Goal: Task Accomplishment & Management: Complete application form

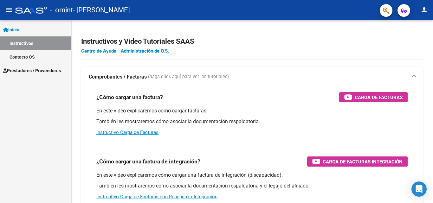
click at [28, 75] on link "Prestadores / Proveedores" at bounding box center [35, 71] width 71 height 14
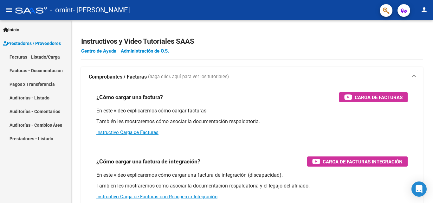
click at [56, 52] on link "Facturas - Listado/Carga" at bounding box center [35, 57] width 71 height 14
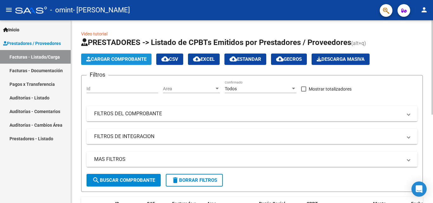
click at [125, 61] on span "Cargar Comprobante" at bounding box center [116, 59] width 60 height 6
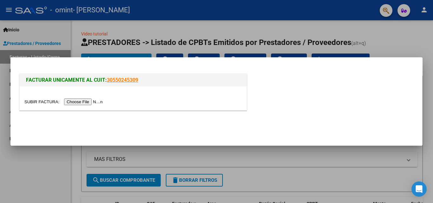
click at [100, 102] on input "file" at bounding box center [64, 102] width 80 height 7
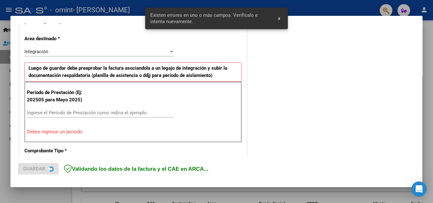
scroll to position [143, 0]
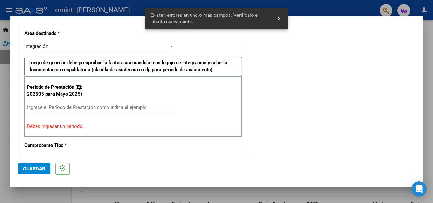
click at [279, 18] on span "x" at bounding box center [279, 19] width 2 height 6
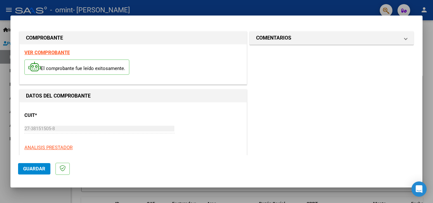
scroll to position [95, 0]
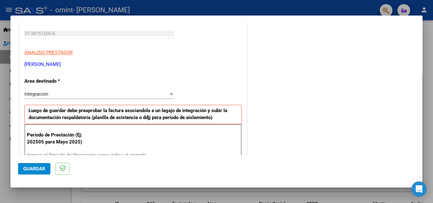
click at [156, 90] on div "Integración Seleccionar Area" at bounding box center [99, 94] width 150 height 10
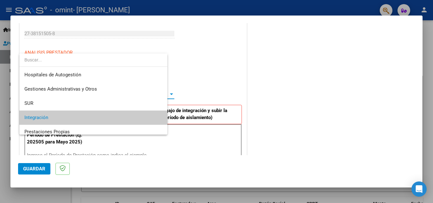
scroll to position [24, 0]
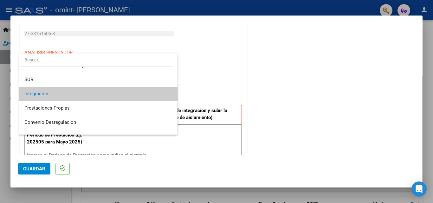
click at [155, 90] on span "Integración" at bounding box center [98, 94] width 148 height 14
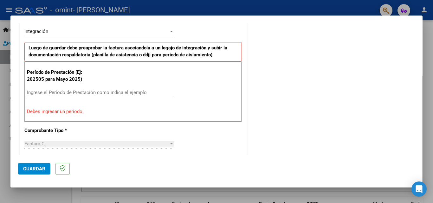
scroll to position [159, 0]
click at [64, 92] on input "Ingrese el Período de Prestación como indica el ejemplo" at bounding box center [100, 92] width 146 height 6
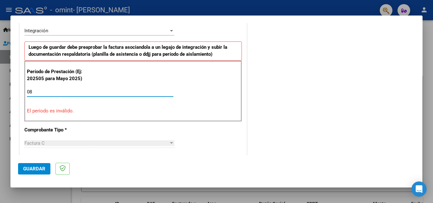
type input "0"
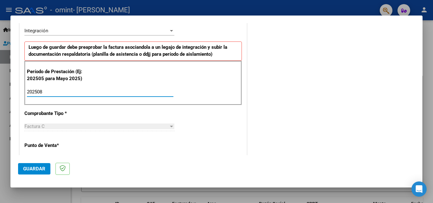
type input "202508"
click at [208, 156] on mat-dialog-actions "Guardar" at bounding box center [216, 167] width 397 height 25
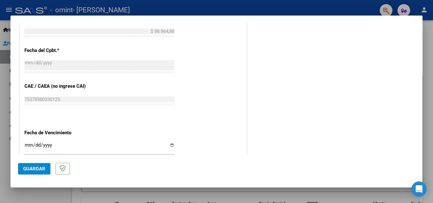
scroll to position [380, 0]
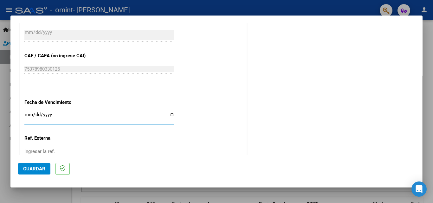
click at [169, 116] on input "Ingresar la fecha" at bounding box center [99, 117] width 150 height 10
type input "[DATE]"
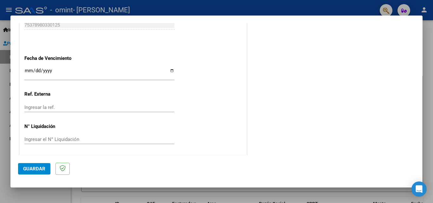
scroll to position [426, 0]
click at [36, 169] on span "Guardar" at bounding box center [34, 169] width 22 height 6
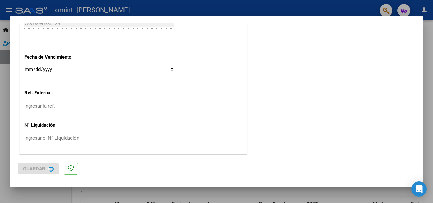
scroll to position [0, 0]
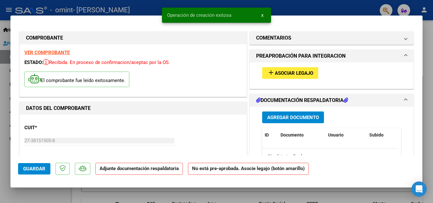
click at [284, 73] on span "Asociar Legajo" at bounding box center [294, 73] width 38 height 6
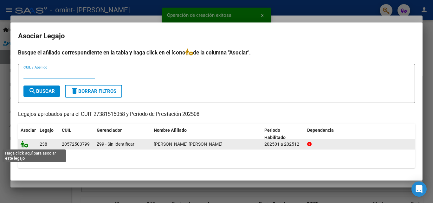
click at [24, 146] on icon at bounding box center [25, 144] width 8 height 7
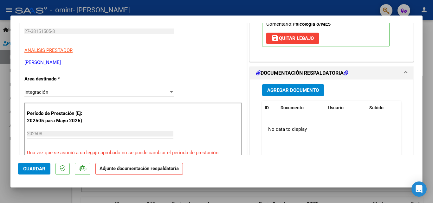
scroll to position [95, 0]
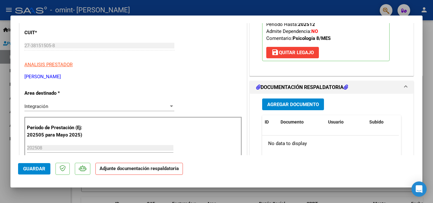
click at [305, 103] on span "Agregar Documento" at bounding box center [293, 105] width 52 height 6
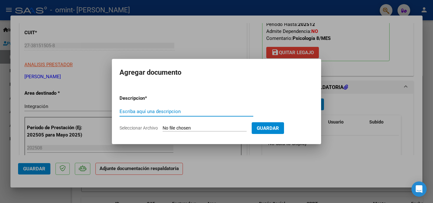
click at [188, 129] on input "Seleccionar Archivo" at bounding box center [205, 129] width 84 height 6
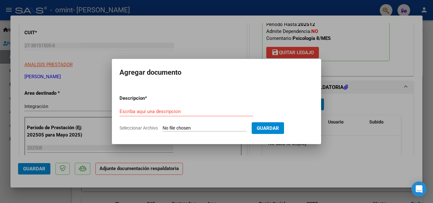
type input "C:\fakepath\Planilla de asistencia [PERSON_NAME] [DATE].pdf"
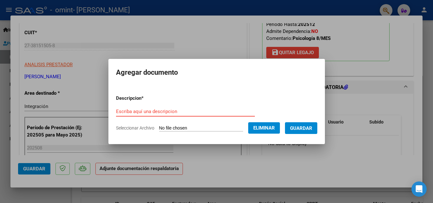
click at [148, 114] on input "Escriba aquí una descripcion" at bounding box center [185, 112] width 139 height 6
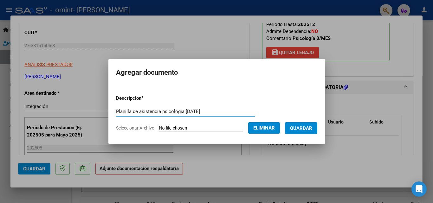
type input "Planilla de asistencia psicologia [DATE]"
click at [299, 125] on button "Guardar" at bounding box center [301, 128] width 32 height 12
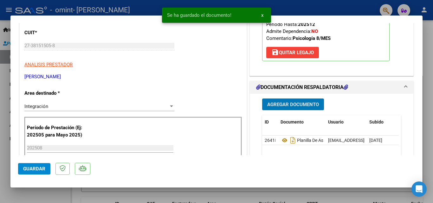
click at [31, 170] on span "Guardar" at bounding box center [34, 169] width 22 height 6
click at [262, 16] on span "x" at bounding box center [262, 15] width 2 height 6
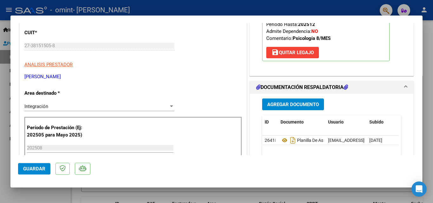
click at [31, 168] on span "Guardar" at bounding box center [34, 169] width 22 height 6
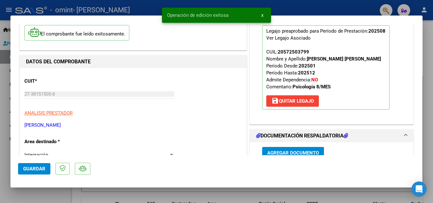
scroll to position [0, 0]
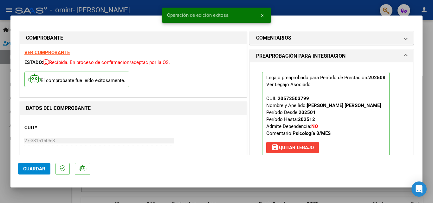
click at [432, 59] on div at bounding box center [216, 101] width 433 height 203
type input "$ 0,00"
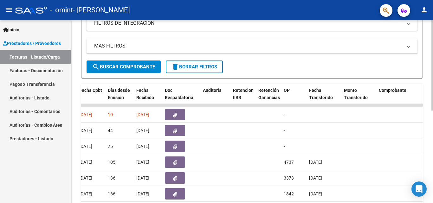
scroll to position [29, 0]
